Goal: Obtain resource: Download file/media

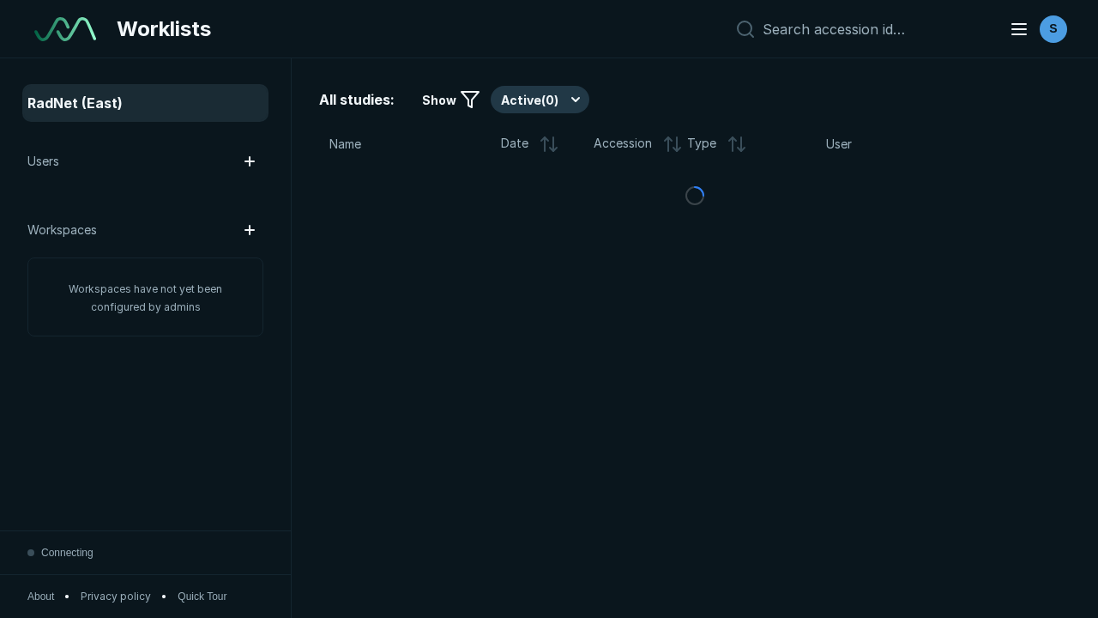
scroll to position [4686, 7148]
